Goal: Check status: Check status

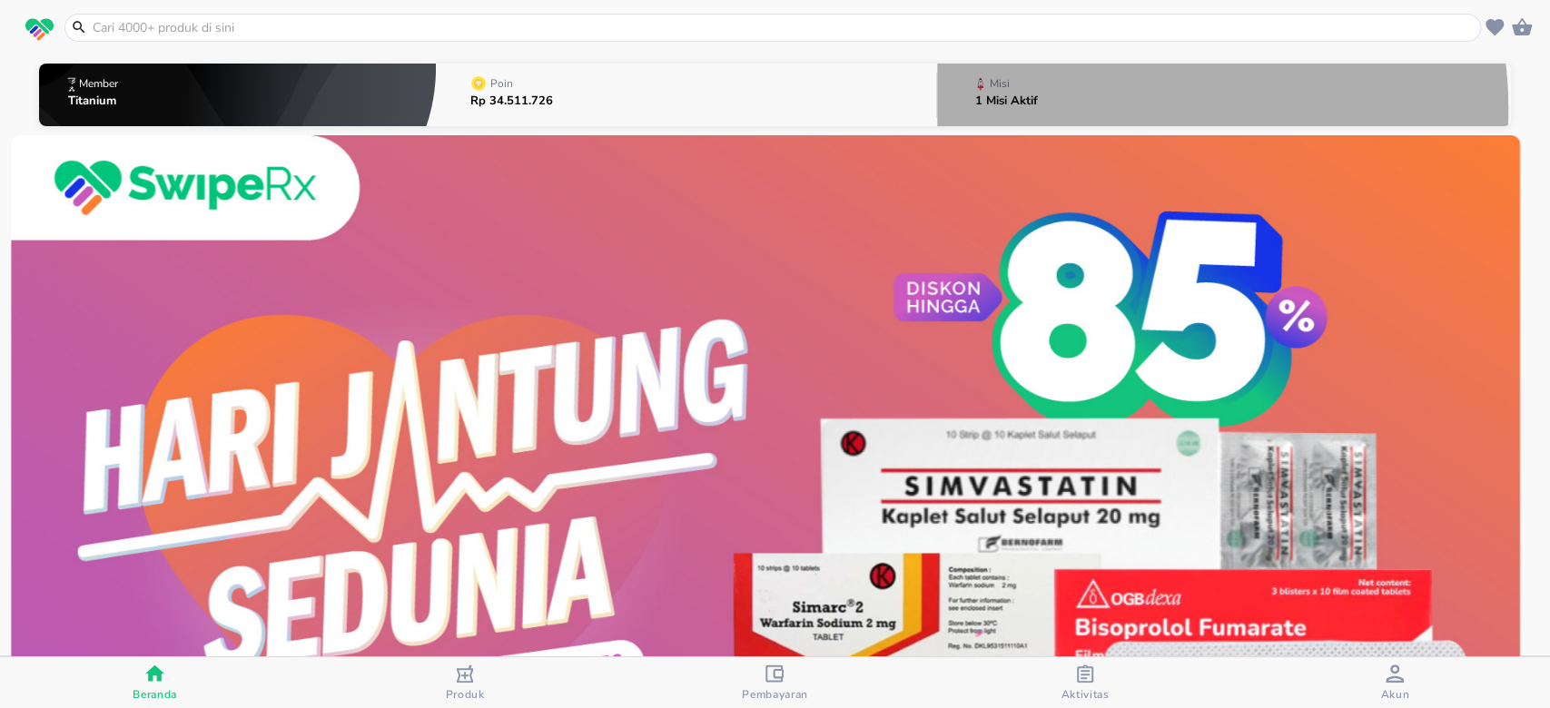
click at [1121, 109] on button "Misi 1 Misi Aktif" at bounding box center [1224, 95] width 574 height 72
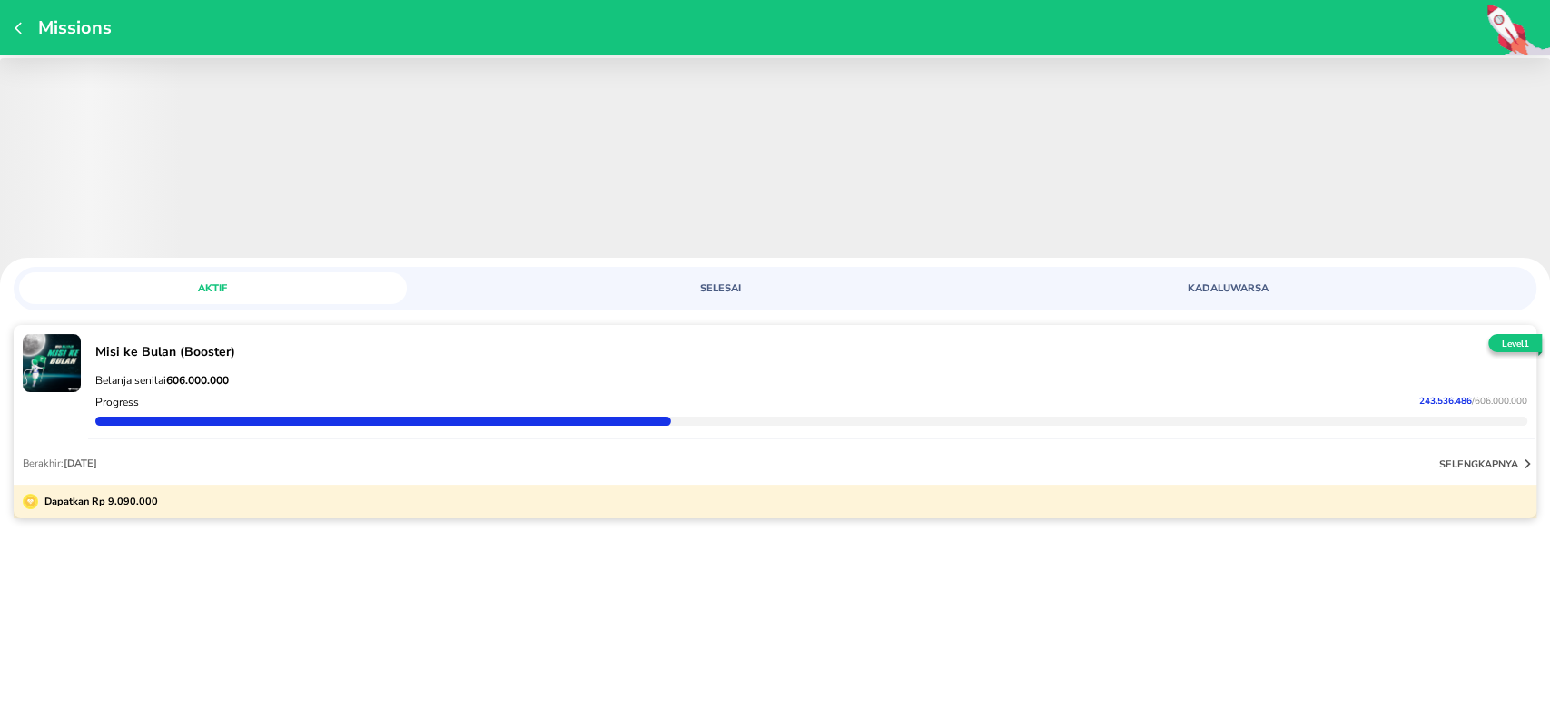
click at [1371, 401] on div "Progress 243.536.486 / 606.000.000" at bounding box center [811, 402] width 1439 height 22
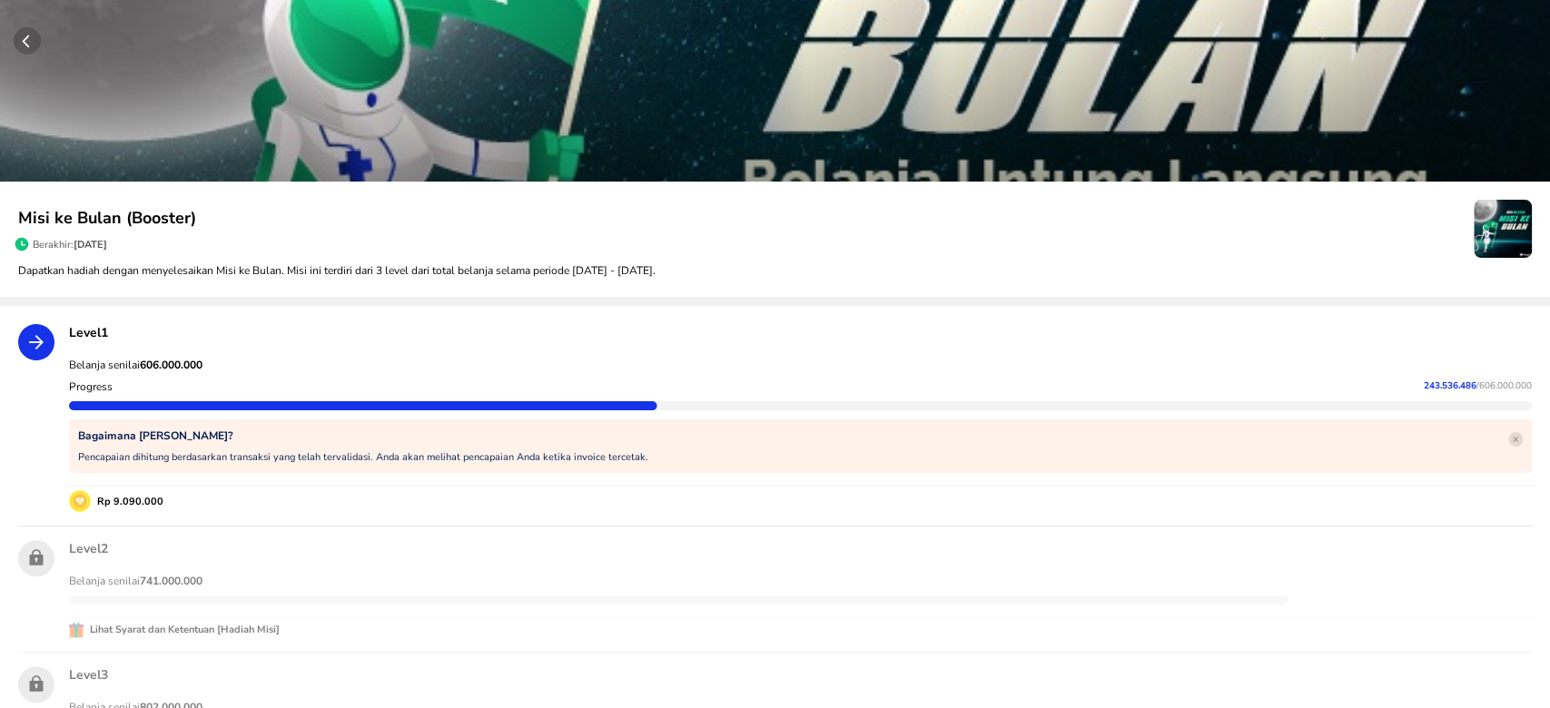
click at [1424, 386] on span "243.536.486" at bounding box center [1450, 386] width 53 height 13
copy p "243.536.486"
